Goal: Find specific page/section: Find specific page/section

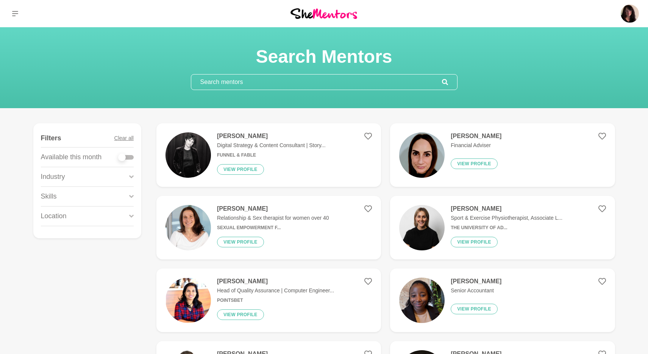
click at [133, 158] on div at bounding box center [126, 157] width 15 height 5
checkbox input "true"
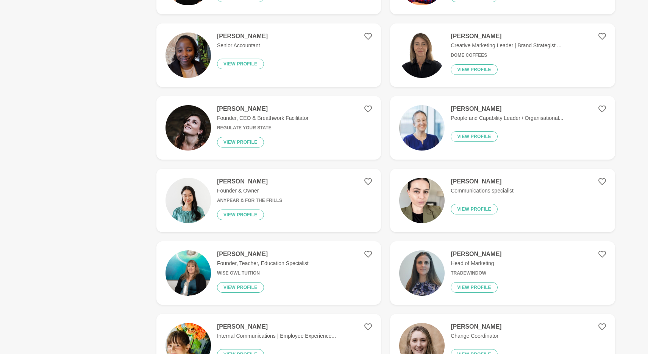
scroll to position [253, 0]
